Goal: Contribute content: Add original content to the website for others to see

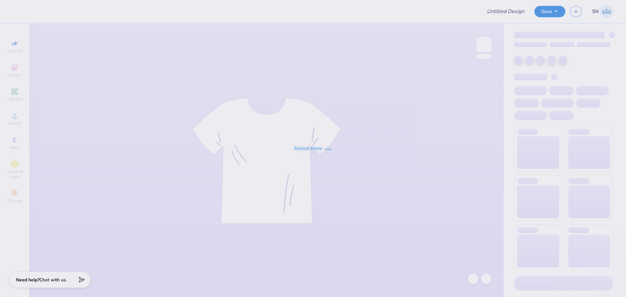
type input "DTM Rush"
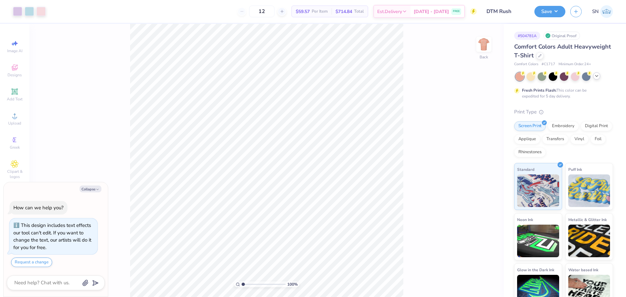
click at [598, 76] on icon at bounding box center [596, 75] width 5 height 5
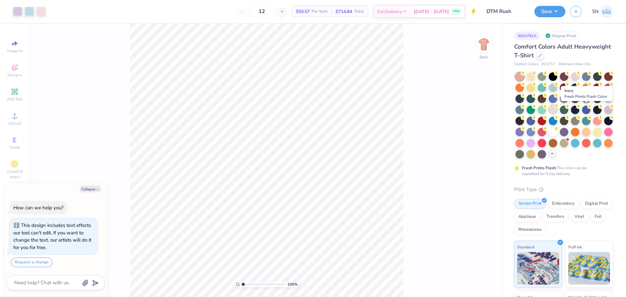
click at [557, 109] on div at bounding box center [552, 109] width 8 height 8
click at [593, 113] on div at bounding box center [597, 109] width 8 height 8
click at [492, 42] on img at bounding box center [483, 44] width 26 height 26
click at [548, 136] on div at bounding box center [552, 131] width 8 height 8
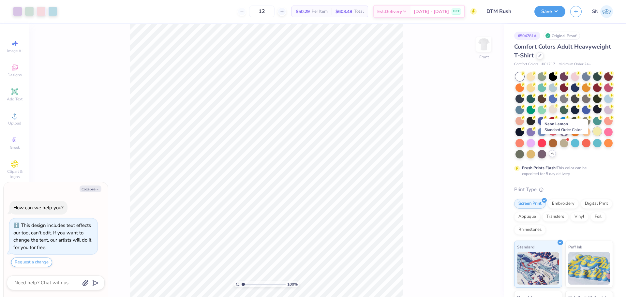
click at [593, 136] on div at bounding box center [597, 131] width 8 height 8
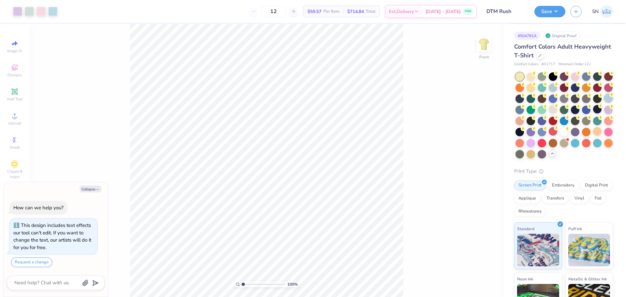
click at [604, 102] on div at bounding box center [608, 98] width 8 height 8
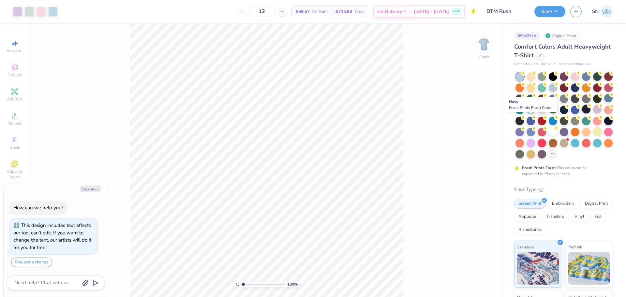
click at [582, 113] on div at bounding box center [586, 109] width 8 height 8
click at [486, 51] on img at bounding box center [483, 44] width 26 height 26
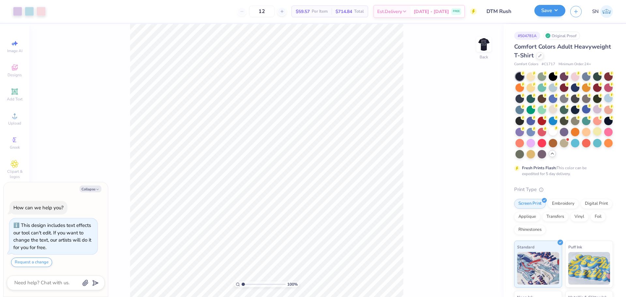
click at [545, 17] on div "Save" at bounding box center [549, 11] width 31 height 11
click at [555, 9] on button "Save" at bounding box center [549, 10] width 31 height 11
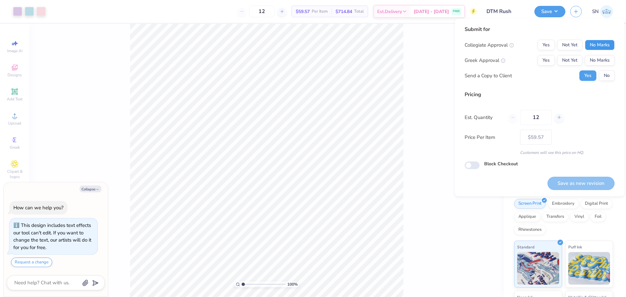
click at [595, 43] on button "No Marks" at bounding box center [600, 45] width 30 height 10
click at [544, 60] on button "Yes" at bounding box center [545, 60] width 17 height 10
click at [607, 73] on button "No" at bounding box center [607, 75] width 16 height 10
type textarea "x"
click at [601, 184] on button "Save as new revision" at bounding box center [580, 183] width 67 height 13
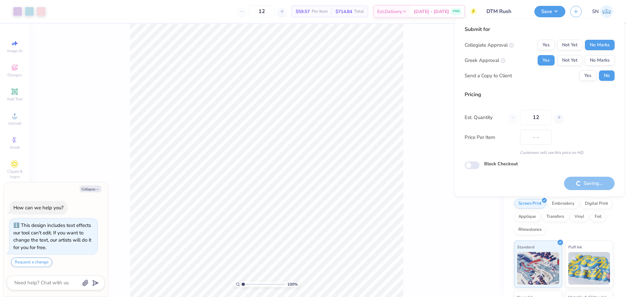
type input "$59.57"
type textarea "x"
type input "– –"
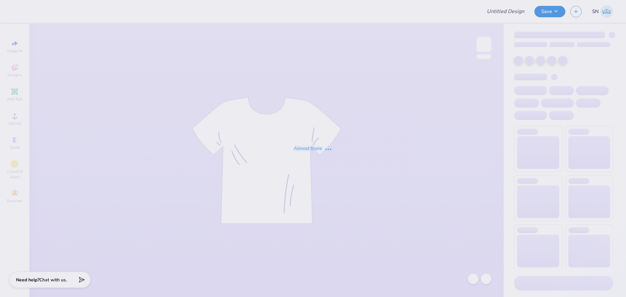
type input "DTM Rush"
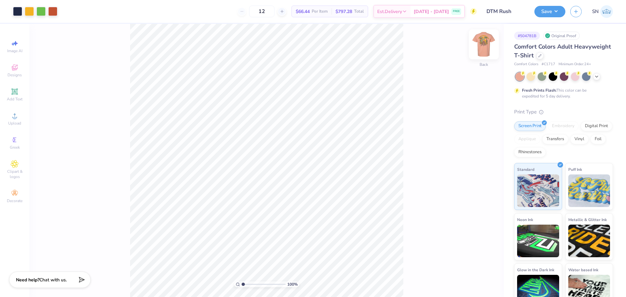
click at [490, 45] on img at bounding box center [483, 44] width 26 height 26
